Goal: Information Seeking & Learning: Learn about a topic

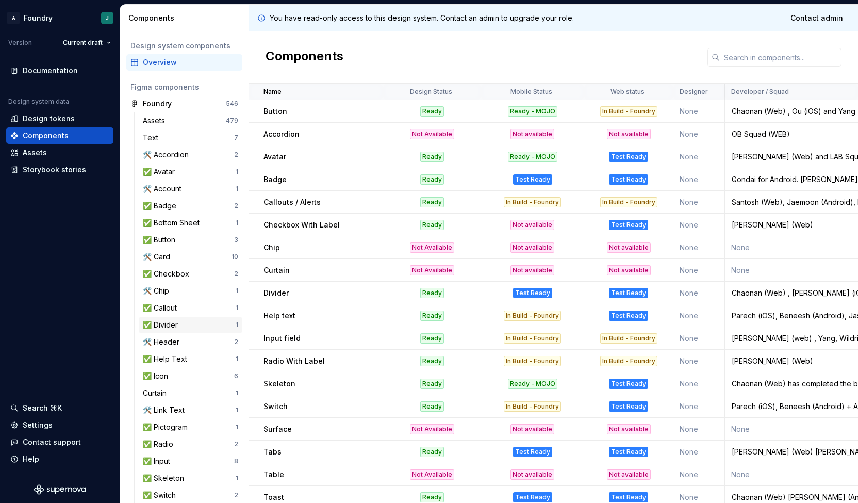
scroll to position [253, 0]
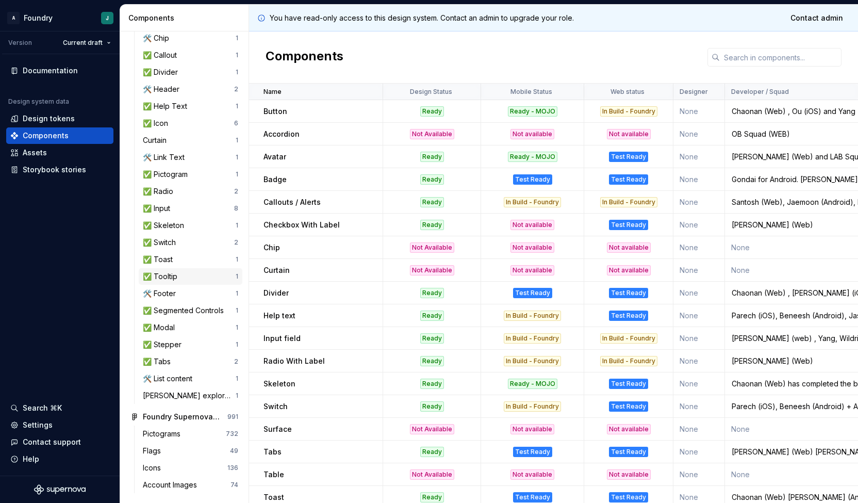
click at [174, 275] on div "✅ Tooltip" at bounding box center [162, 276] width 39 height 10
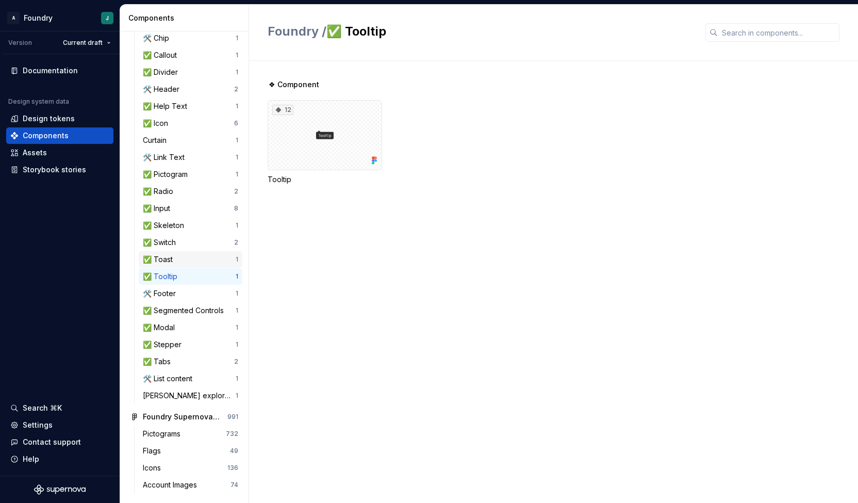
click at [174, 260] on div "✅ Toast" at bounding box center [160, 259] width 34 height 10
click at [169, 270] on div "✅ Tooltip 1" at bounding box center [191, 276] width 104 height 16
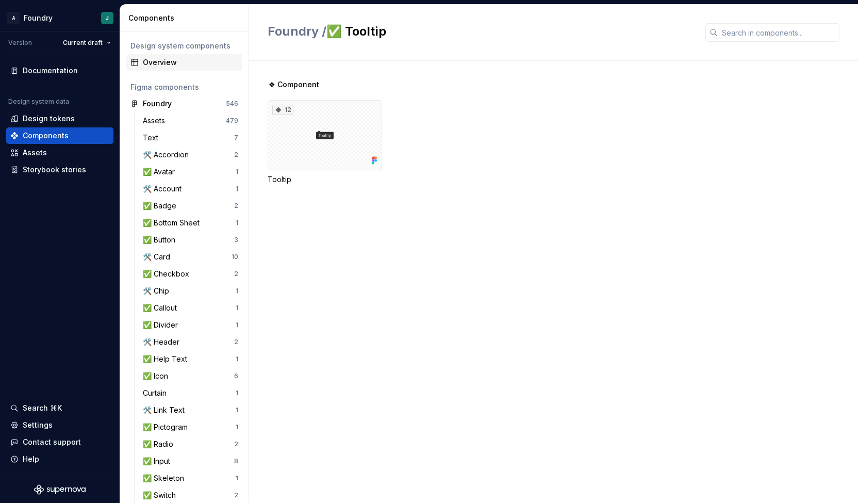
click at [179, 61] on div "Overview" at bounding box center [190, 62] width 95 height 10
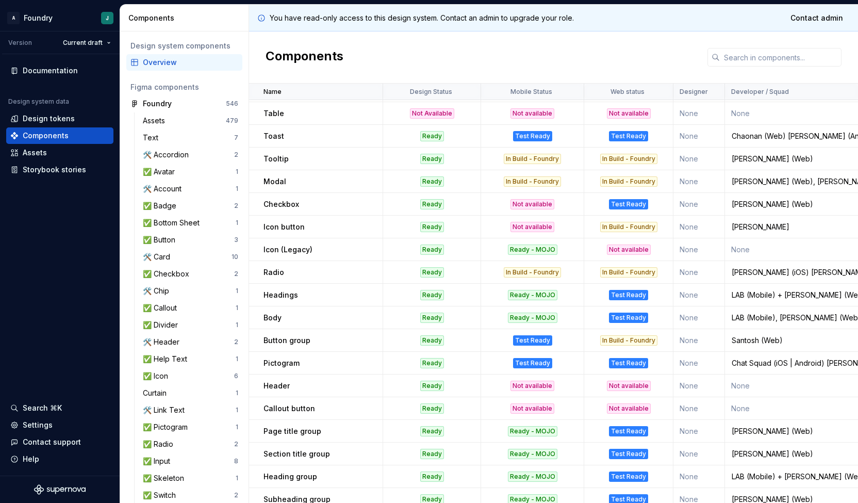
scroll to position [305, 0]
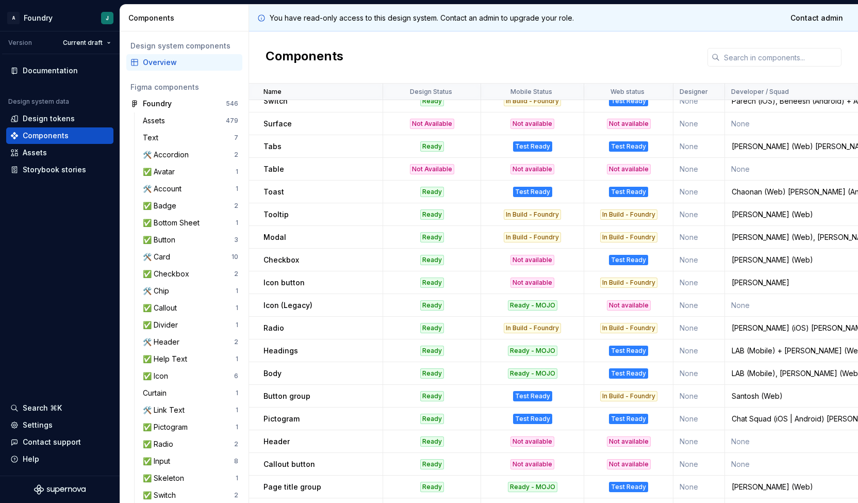
click at [277, 210] on p "Tooltip" at bounding box center [275, 214] width 25 height 10
click at [295, 211] on div "Tooltip" at bounding box center [322, 214] width 119 height 10
click at [274, 214] on p "Tooltip" at bounding box center [275, 214] width 25 height 10
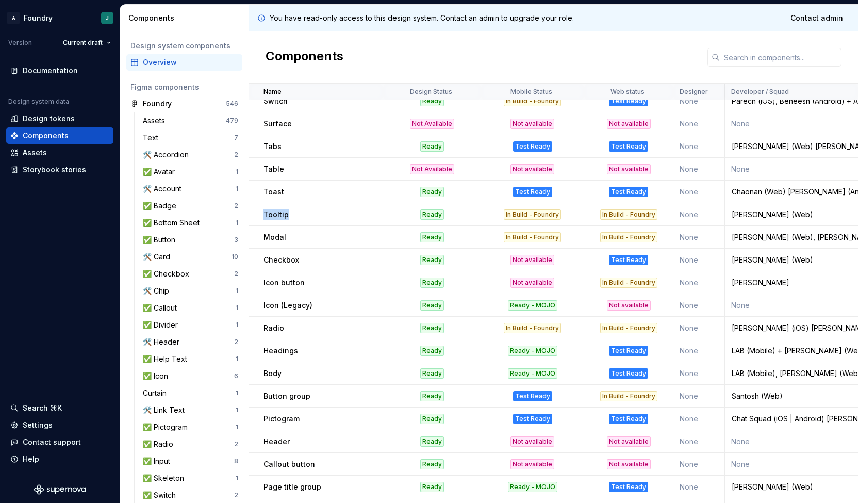
click at [274, 214] on p "Tooltip" at bounding box center [275, 214] width 25 height 10
